Goal: Book appointment/travel/reservation

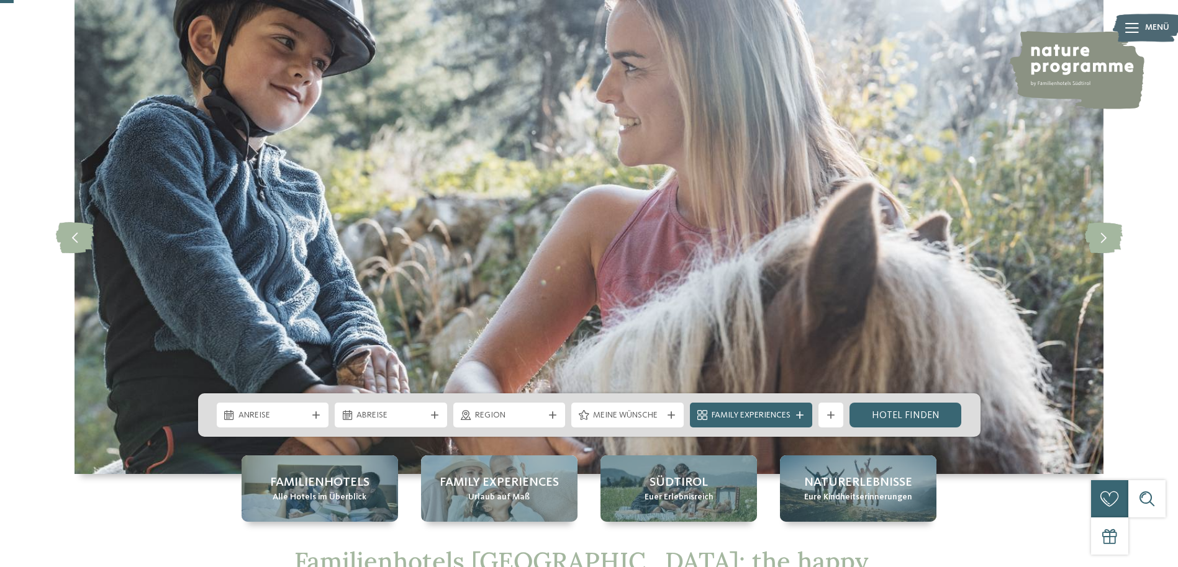
click at [312, 417] on icon at bounding box center [315, 415] width 7 height 7
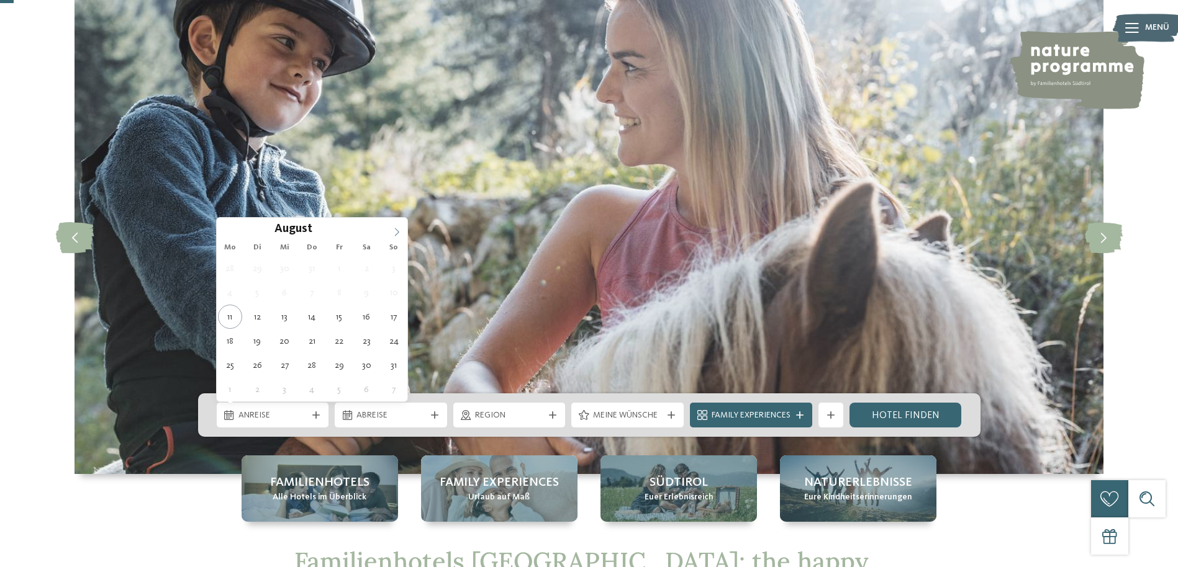
click at [396, 232] on icon at bounding box center [396, 232] width 9 height 9
type div "[DATE]"
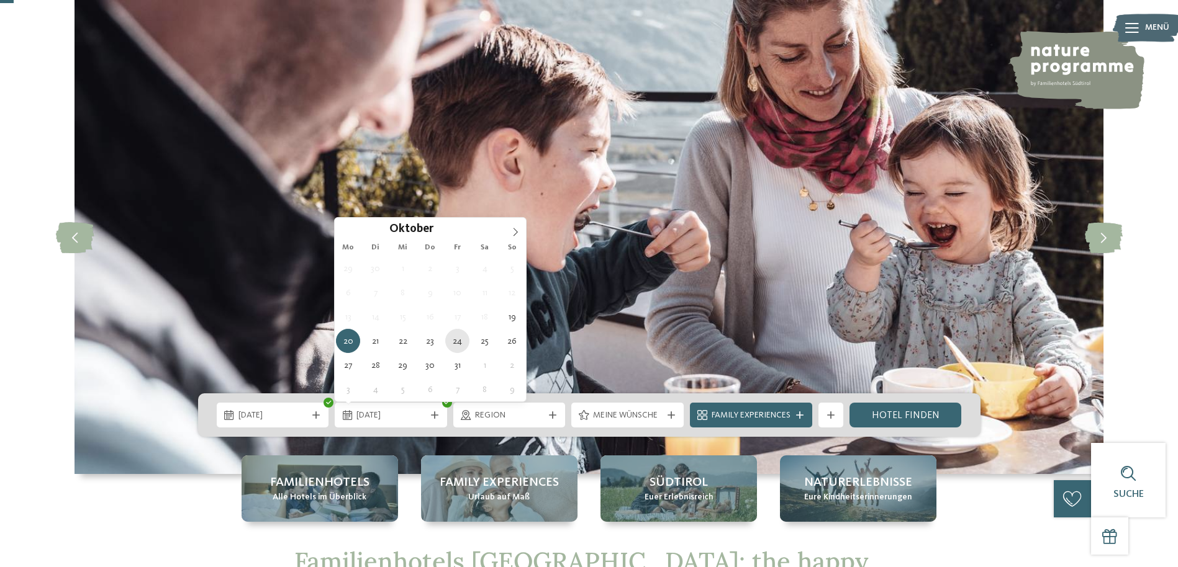
type div "[DATE]"
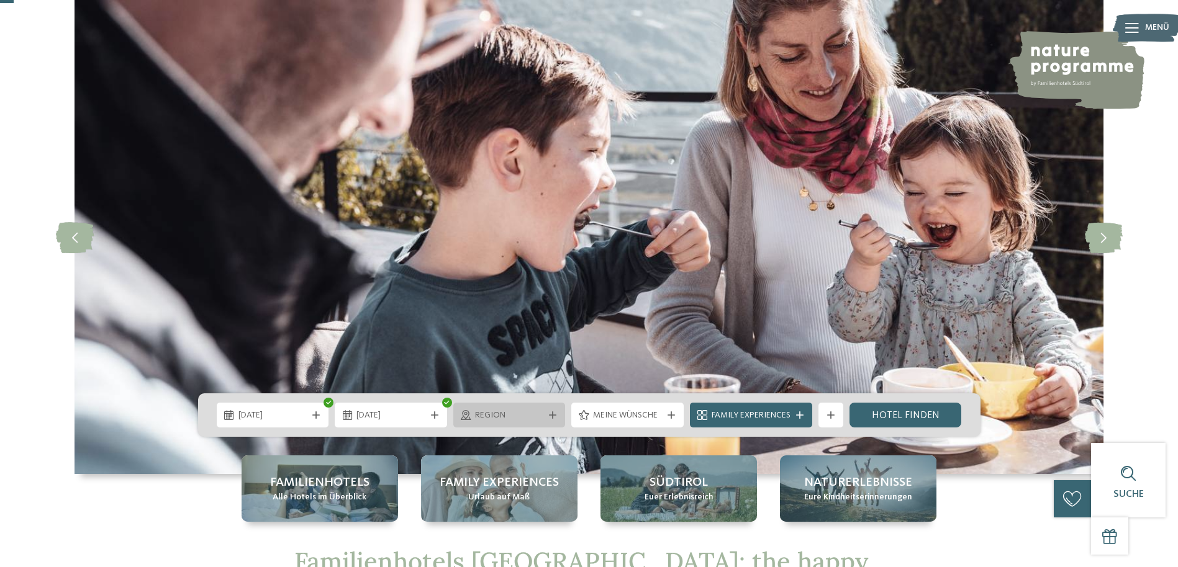
click at [486, 416] on span "Region" at bounding box center [509, 416] width 69 height 12
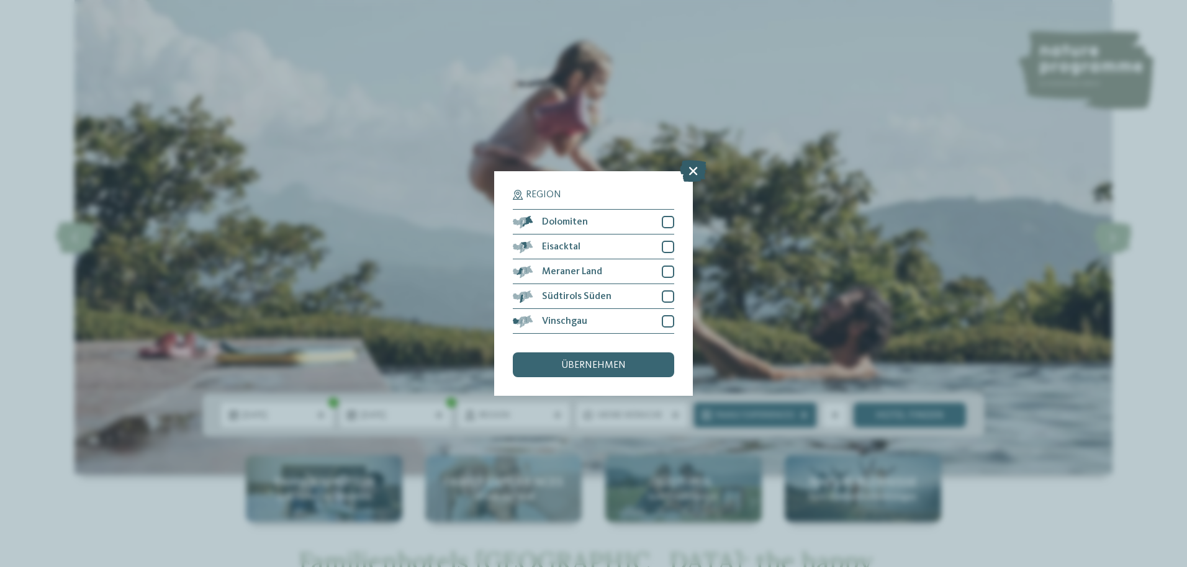
click at [693, 176] on icon at bounding box center [693, 171] width 27 height 22
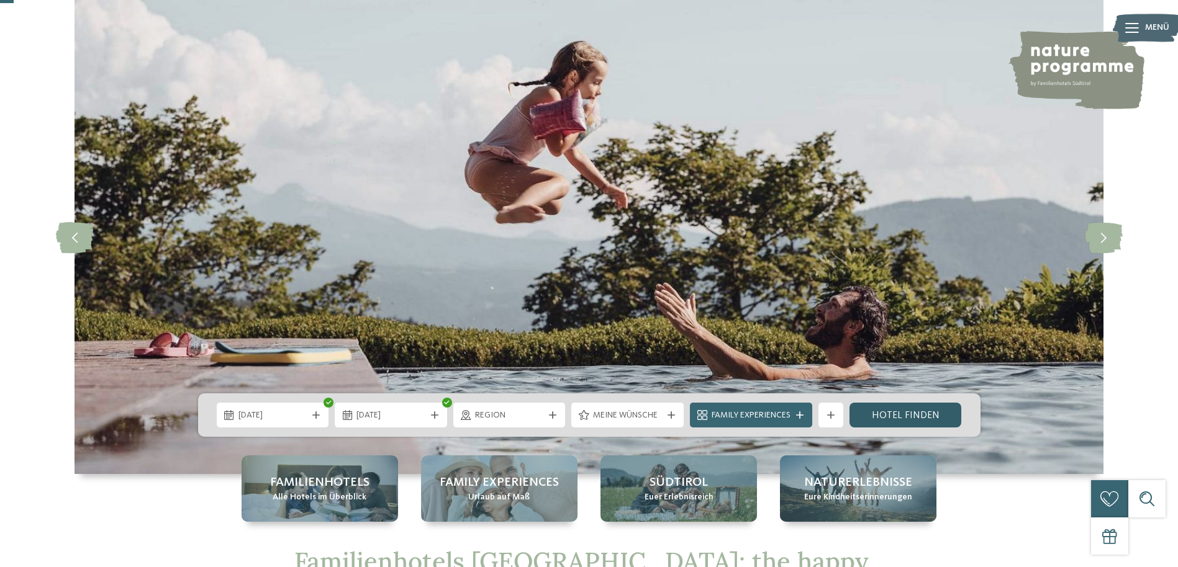
click at [891, 416] on link "Hotel finden" at bounding box center [905, 415] width 112 height 25
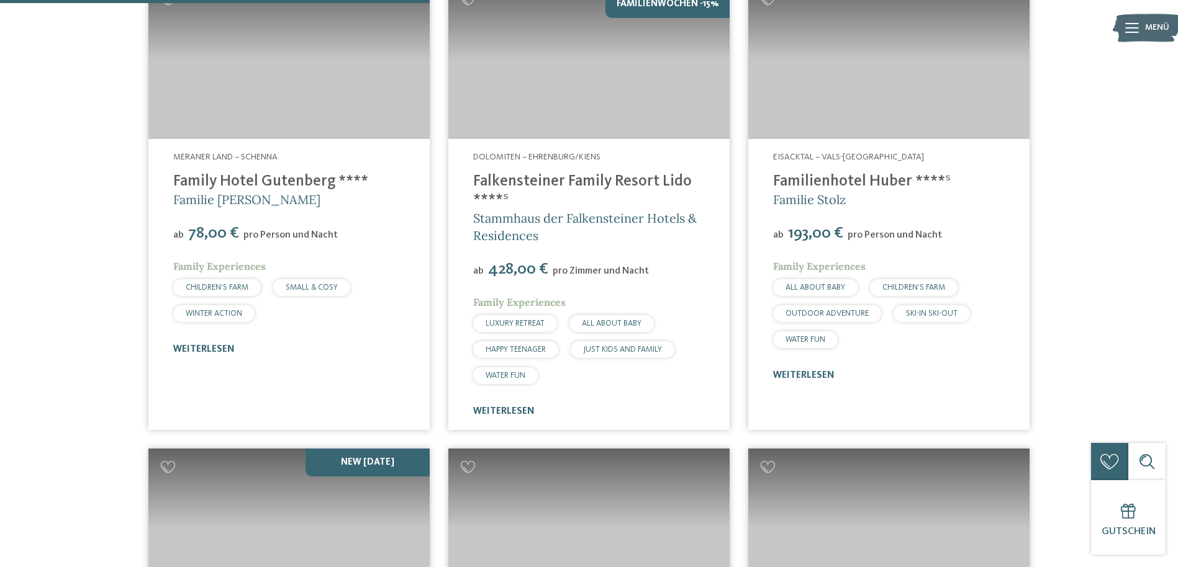
scroll to position [1323, 0]
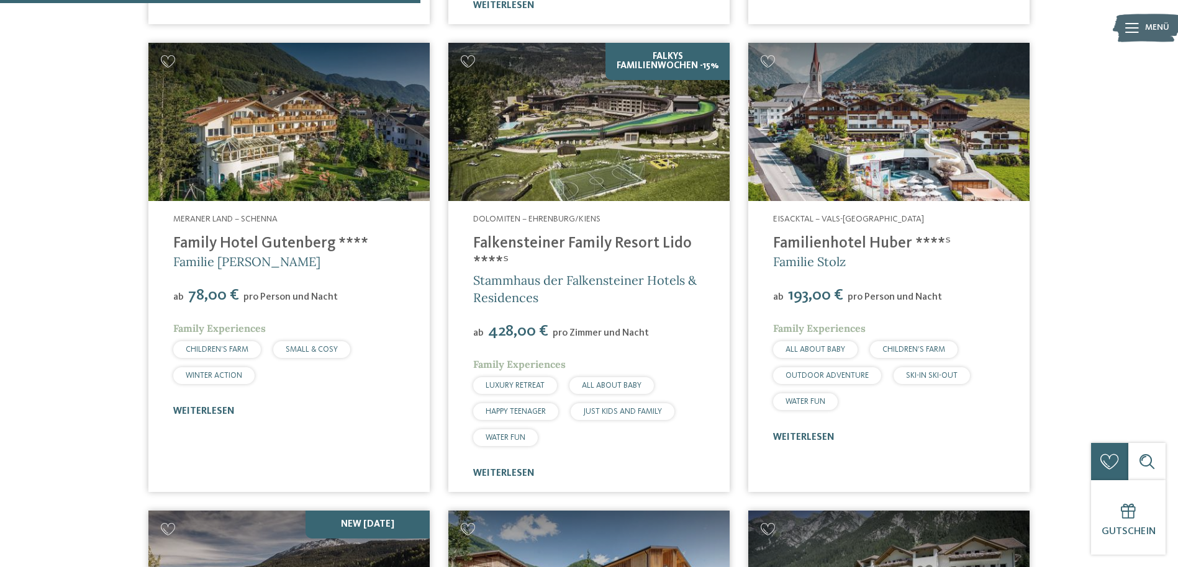
click at [193, 236] on link "Family Hotel Gutenberg ****" at bounding box center [270, 244] width 195 height 16
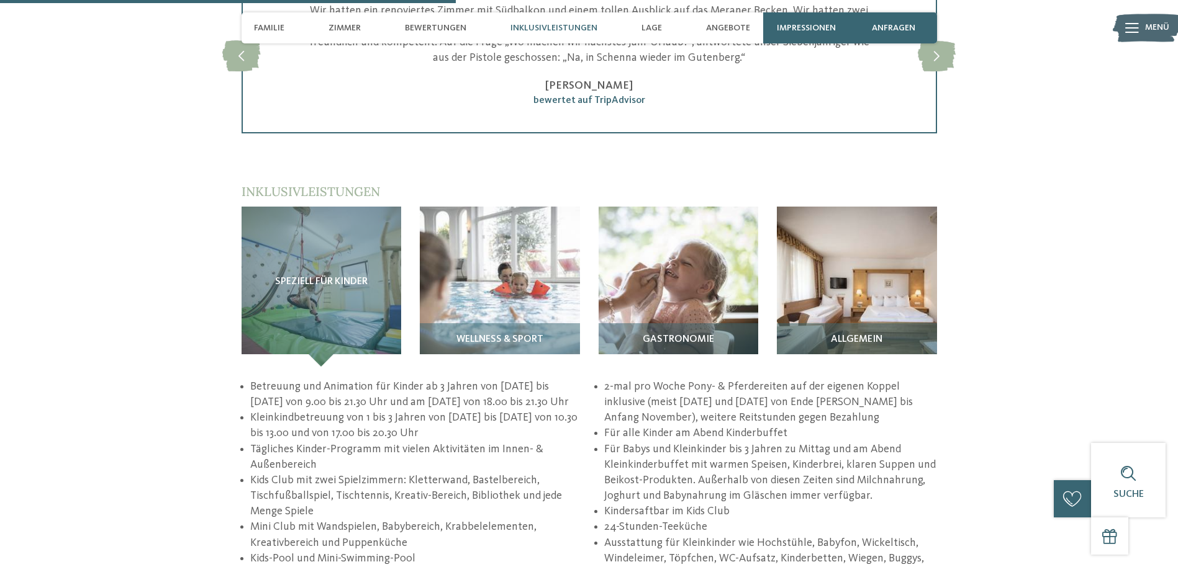
scroll to position [1614, 0]
